Goal: Transaction & Acquisition: Purchase product/service

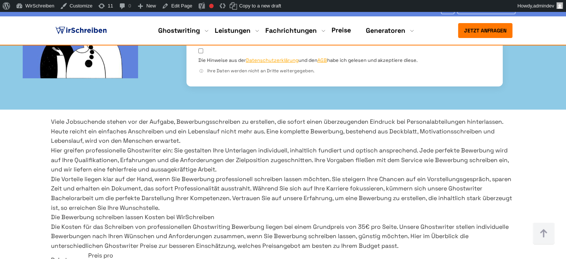
scroll to position [261, 0]
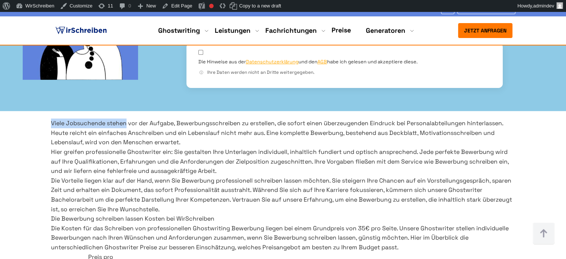
drag, startPoint x: 51, startPoint y: 108, endPoint x: 136, endPoint y: 111, distance: 85.7
click at [136, 118] on p "Viele Jobsuchende stehen vor der Aufgabe, Bewerbungsschreiben zu erstellen, die…" at bounding box center [283, 132] width 464 height 29
copy p "Viele Jobsuchende stehen"
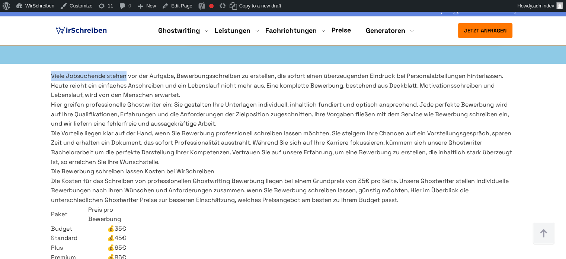
scroll to position [223, 0]
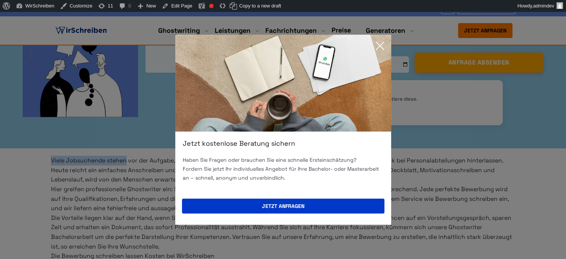
click at [377, 45] on icon at bounding box center [380, 45] width 15 height 15
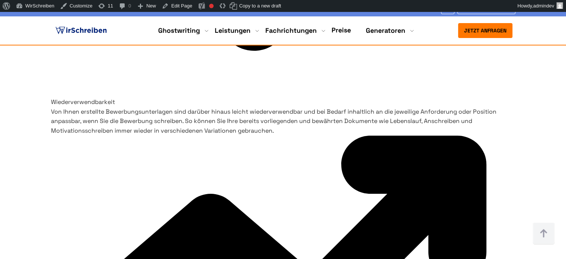
scroll to position [2826, 0]
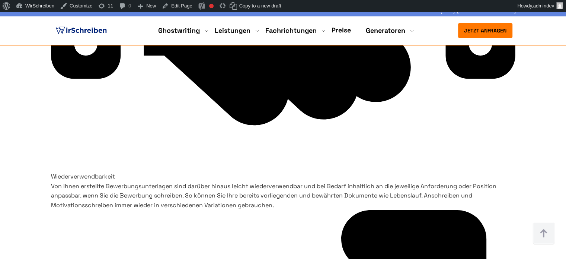
drag, startPoint x: 132, startPoint y: 149, endPoint x: 48, endPoint y: 111, distance: 91.9
copy p "Bei WirSchreiben wird von jedem Bewerbung Ghostwriter streng kontrolliert, dass…"
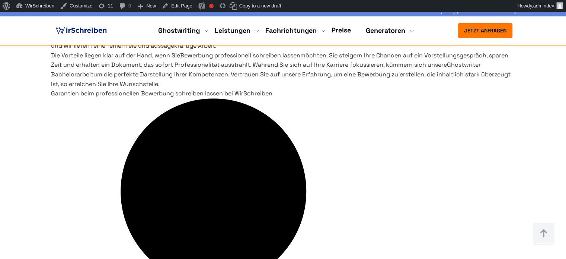
scroll to position [518, 0]
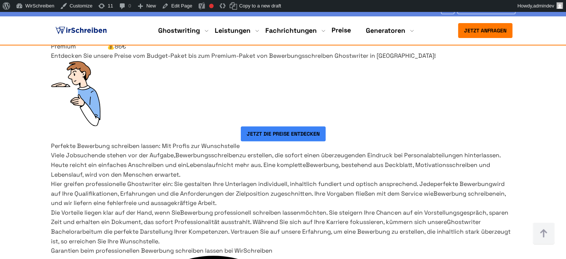
drag, startPoint x: 97, startPoint y: 111, endPoint x: 49, endPoint y: 81, distance: 56.4
click at [49, 51] on div "Die Bewerbung schreiben lassen Kosten bei WirSchreiben Die Kosten für das Schre…" at bounding box center [283, 3] width 476 height 95
copy p "Die Kosten für das Schreiben von professionellen Ghostwriting Bewerbung liegen …"
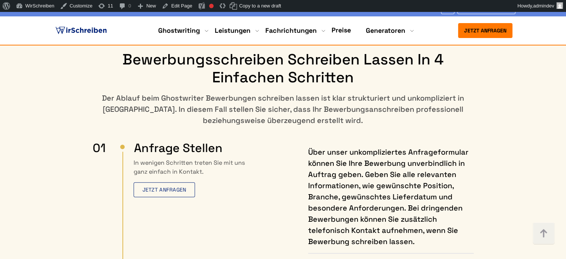
scroll to position [3533, 0]
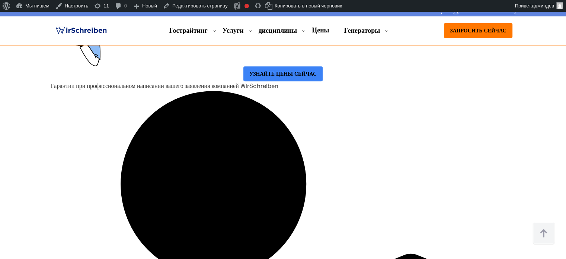
scroll to position [579, 0]
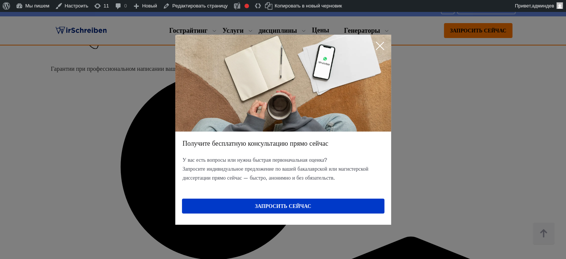
click at [455, 124] on div "Получите бесплатную консультацию прямо сейчас У вас есть вопросы или нужна быст…" at bounding box center [283, 129] width 566 height 259
click at [378, 44] on icon at bounding box center [380, 45] width 15 height 15
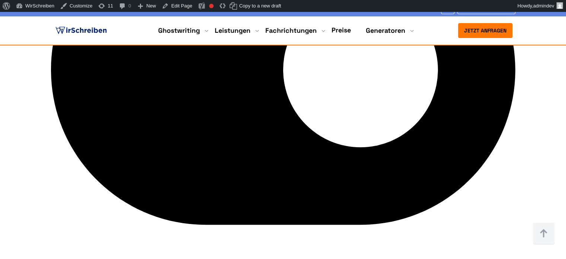
scroll to position [2234, 0]
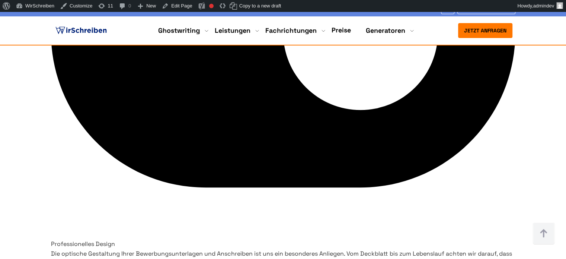
drag, startPoint x: 63, startPoint y: 130, endPoint x: 516, endPoint y: 141, distance: 453.4
copy div "Mit unseren erfahrenen Ghostwritern können Sie Ihr Bewerbungsanschreiben passge…"
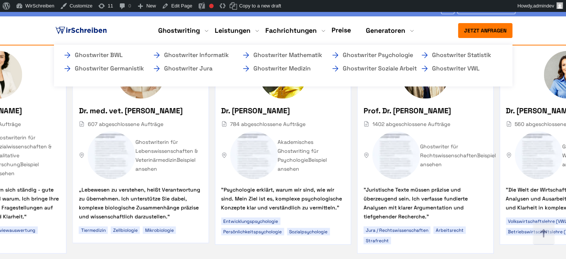
scroll to position [4278, 0]
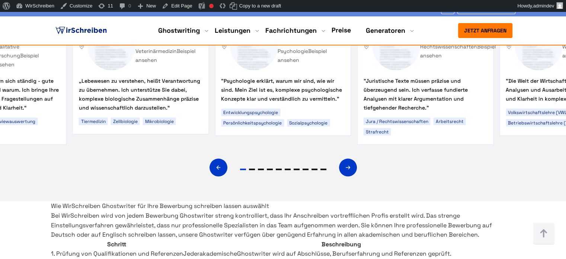
drag, startPoint x: 332, startPoint y: 189, endPoint x: 121, endPoint y: 193, distance: 211.4
copy div "Möchten Sie Ihre Bewerbung professionell erstellen lassen?"
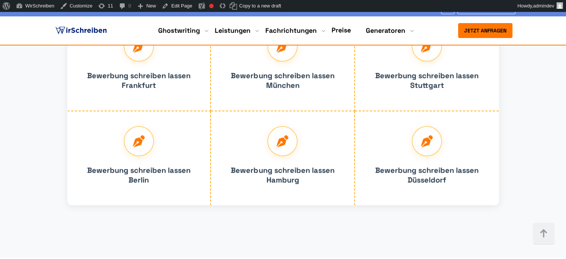
scroll to position [5060, 0]
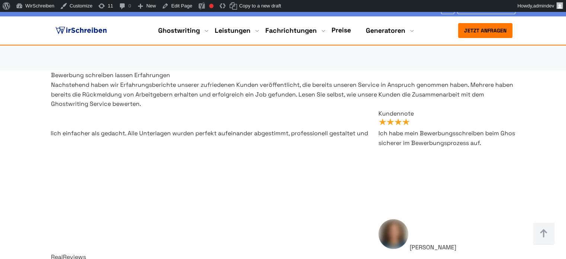
scroll to position [5171, 0]
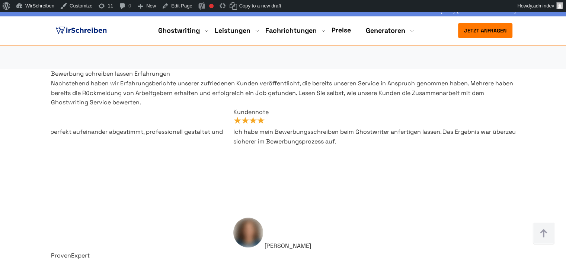
drag, startPoint x: 542, startPoint y: 236, endPoint x: 531, endPoint y: 233, distance: 10.7
click at [542, 236] on img at bounding box center [544, 233] width 22 height 22
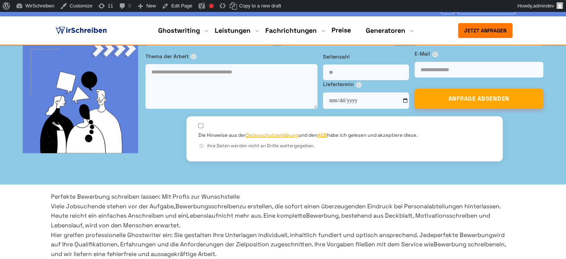
scroll to position [223, 0]
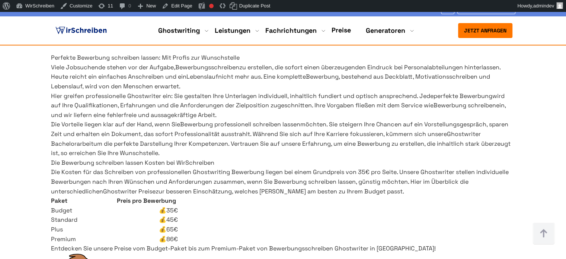
scroll to position [335, 0]
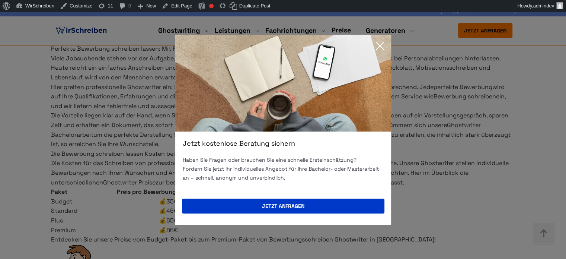
click at [379, 43] on icon at bounding box center [380, 45] width 15 height 15
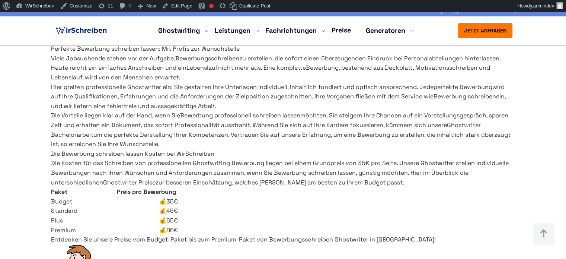
click at [93, 30] on img at bounding box center [81, 30] width 54 height 11
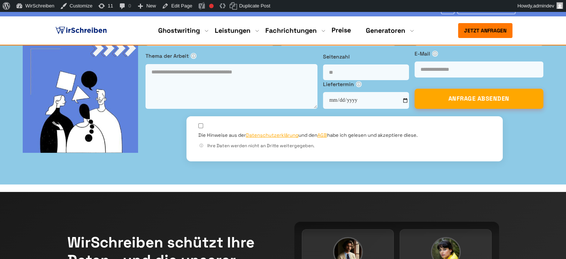
scroll to position [5500, 0]
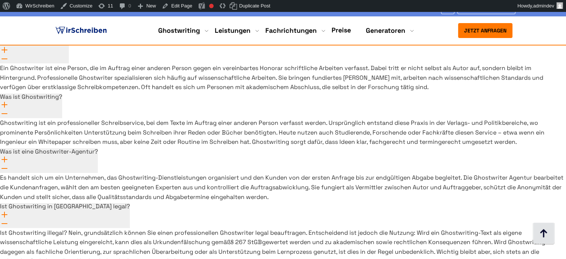
click at [541, 226] on img at bounding box center [544, 233] width 22 height 22
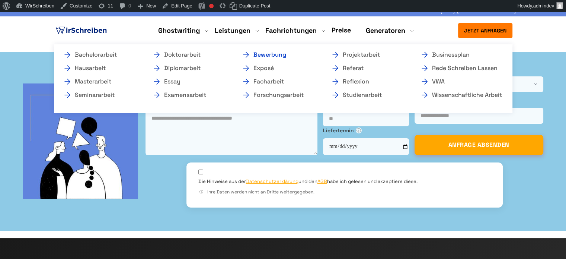
click at [264, 55] on link "Bewerbung" at bounding box center [279, 54] width 74 height 9
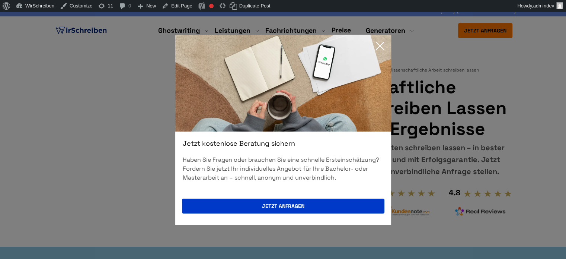
click at [380, 45] on icon at bounding box center [379, 45] width 7 height 7
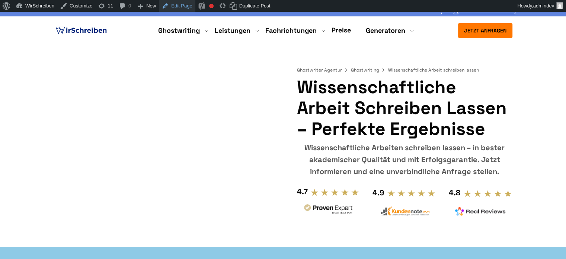
click at [172, 7] on link "Edit Page" at bounding box center [177, 6] width 36 height 12
drag, startPoint x: 0, startPoint y: 0, endPoint x: 148, endPoint y: 96, distance: 176.7
